Goal: Task Accomplishment & Management: Manage account settings

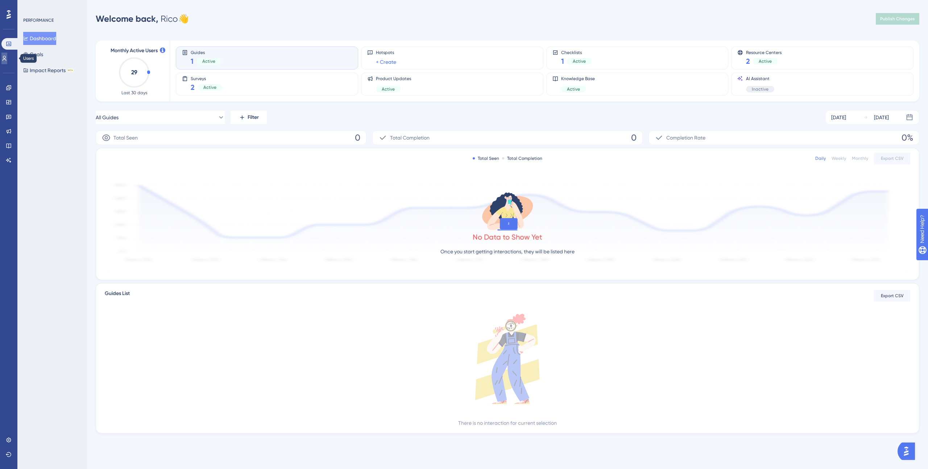
click at [5, 56] on link at bounding box center [4, 59] width 6 height 12
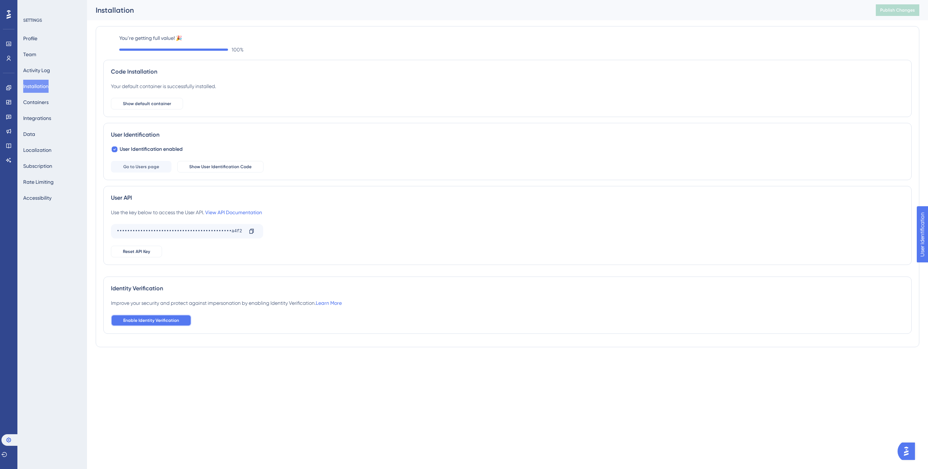
click at [182, 318] on button "Enable Identity Verification" at bounding box center [151, 320] width 80 height 12
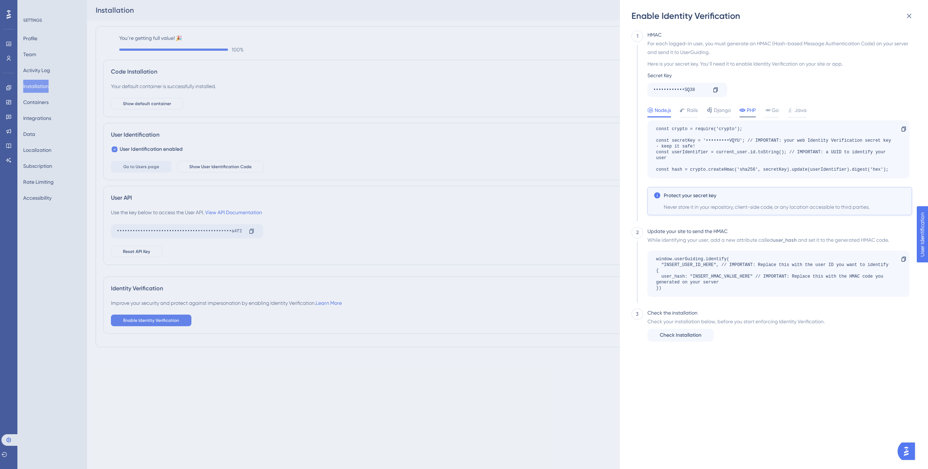
click at [749, 112] on span "PHP" at bounding box center [750, 110] width 9 height 9
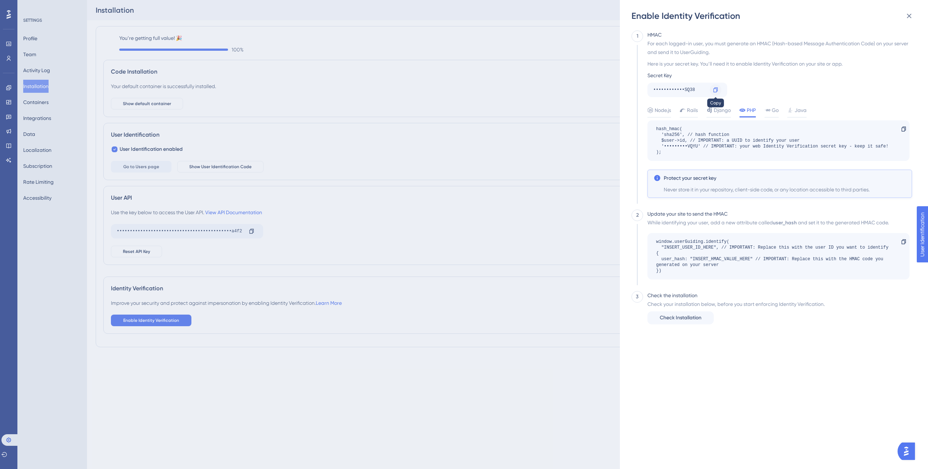
click at [716, 90] on icon at bounding box center [715, 90] width 6 height 6
drag, startPoint x: 661, startPoint y: 259, endPoint x: 687, endPoint y: 258, distance: 25.4
click at [687, 258] on div "window.userGuiding.identify( "INSERT_USER_ID_HERE", // IMPORTANT: Replace this …" at bounding box center [774, 256] width 237 height 35
copy div "user_hash:"
drag, startPoint x: 12, startPoint y: 59, endPoint x: 906, endPoint y: 17, distance: 895.8
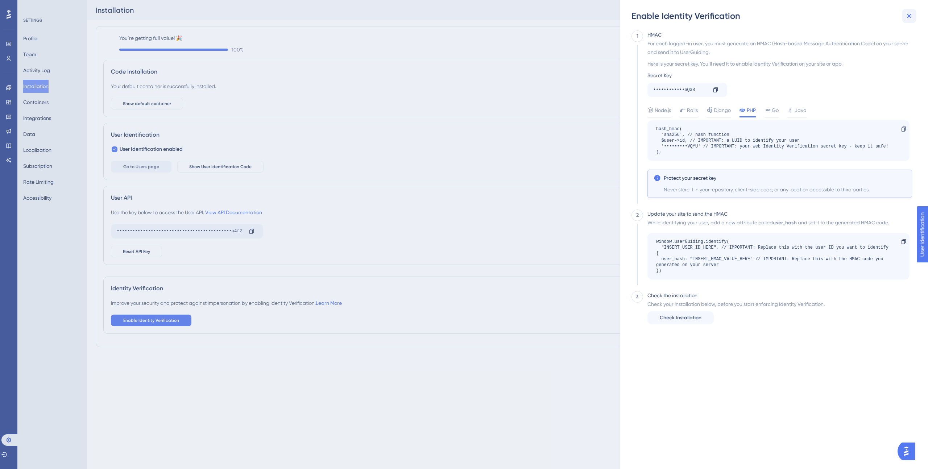
click at [12, 59] on div "Enable Identity Verification 1 HMAC For each logged-in user, you must generate …" at bounding box center [464, 234] width 928 height 469
click at [8, 58] on div "Enable Identity Verification 1 HMAC For each logged-in user, you must generate …" at bounding box center [464, 234] width 928 height 469
click at [909, 15] on icon at bounding box center [908, 16] width 5 height 5
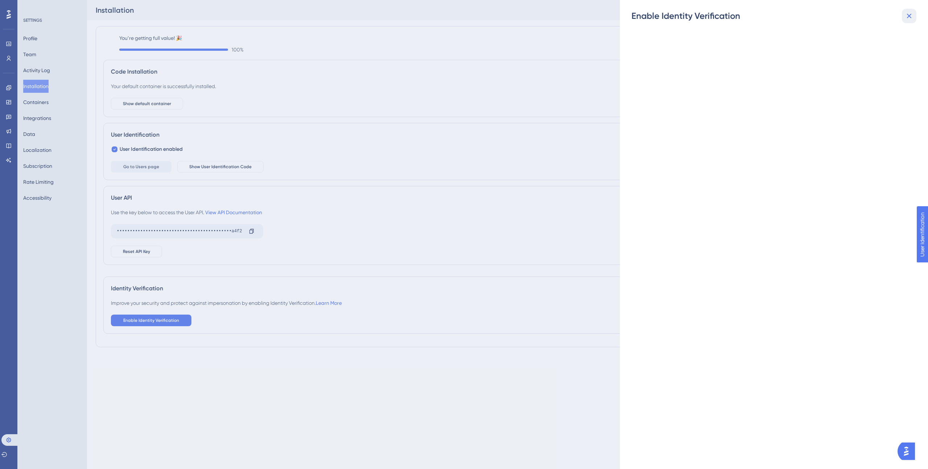
click at [906, 17] on icon at bounding box center [908, 16] width 5 height 5
click at [7, 57] on div "Enable Identity Verification" at bounding box center [464, 234] width 928 height 469
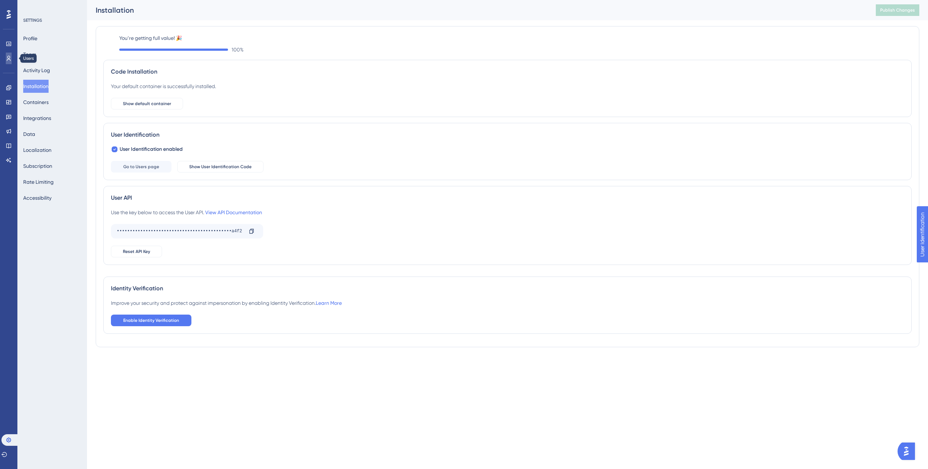
click at [7, 58] on icon at bounding box center [9, 58] width 6 height 6
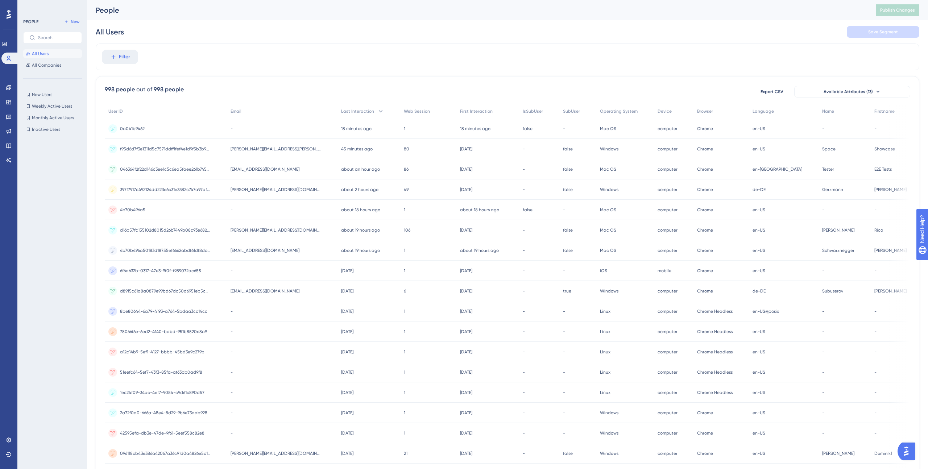
click at [401, 128] on div "1 1" at bounding box center [428, 128] width 56 height 20
click at [134, 128] on span "0a041b9462" at bounding box center [132, 129] width 25 height 6
click at [133, 206] on div "4b70b496a5 4b70b496a5" at bounding box center [132, 210] width 25 height 20
click at [186, 128] on div "0a041b9462 0a041b9462" at bounding box center [166, 128] width 122 height 20
